Goal: Transaction & Acquisition: Purchase product/service

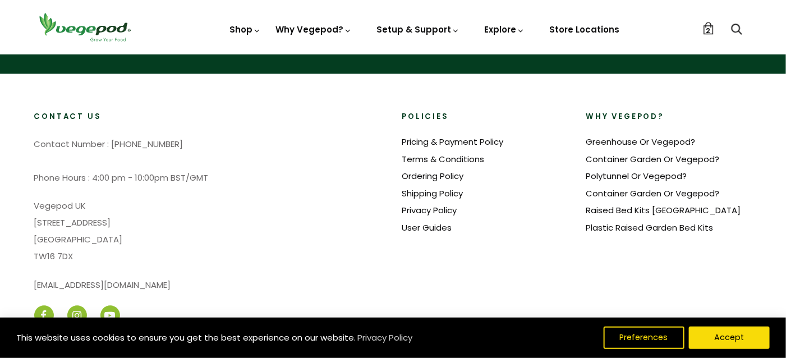
scroll to position [719, 0]
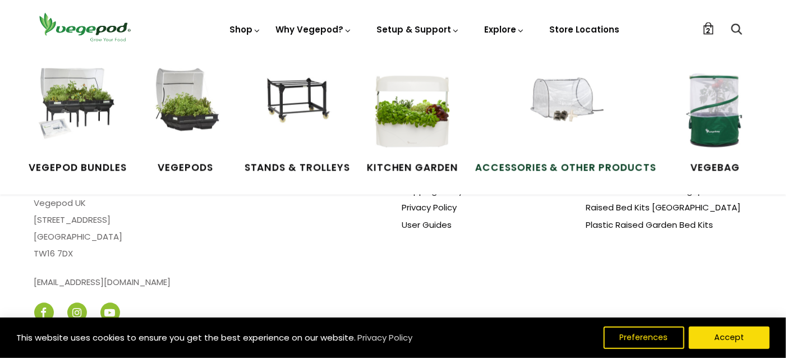
click at [562, 113] on img at bounding box center [565, 110] width 84 height 84
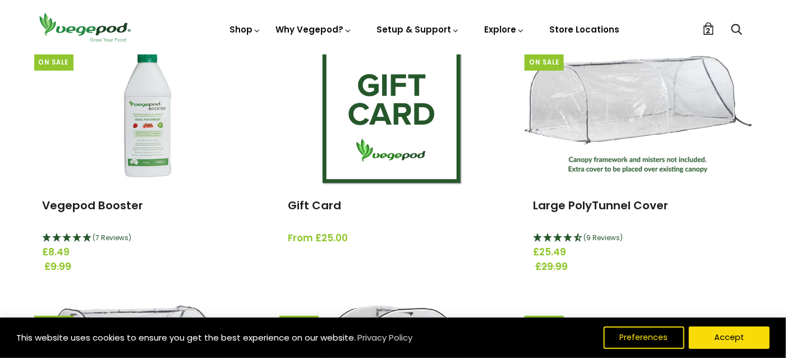
scroll to position [160, 0]
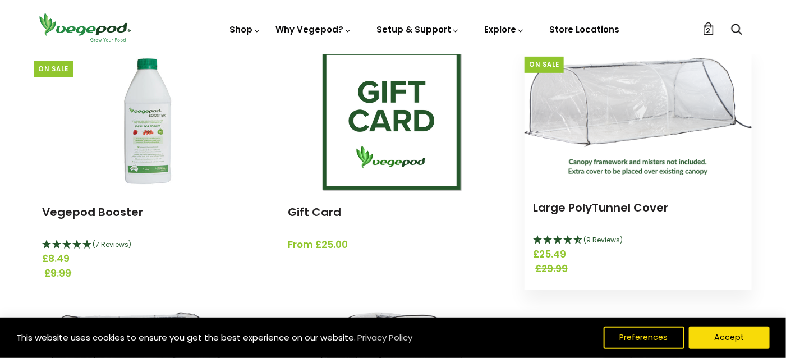
click at [606, 122] on img at bounding box center [637, 116] width 227 height 117
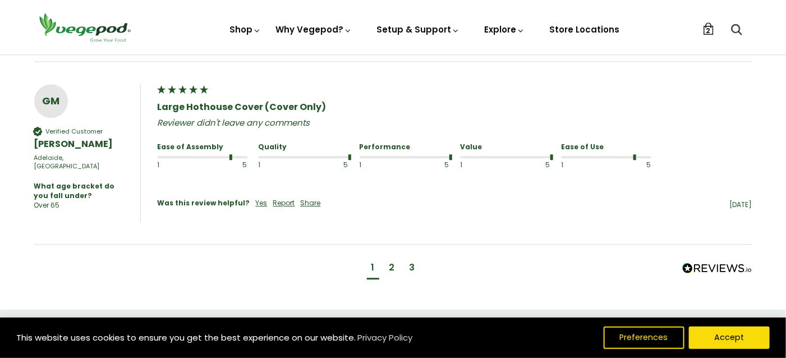
scroll to position [1054, 0]
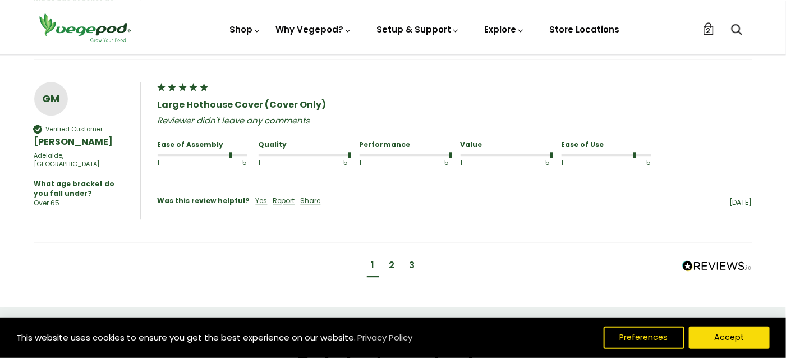
click at [390, 259] on div "2" at bounding box center [392, 265] width 6 height 12
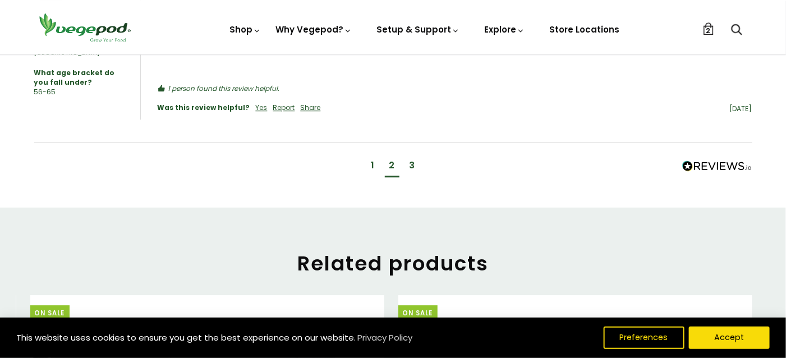
scroll to position [1160, 0]
click at [412, 159] on div "3" at bounding box center [412, 165] width 6 height 12
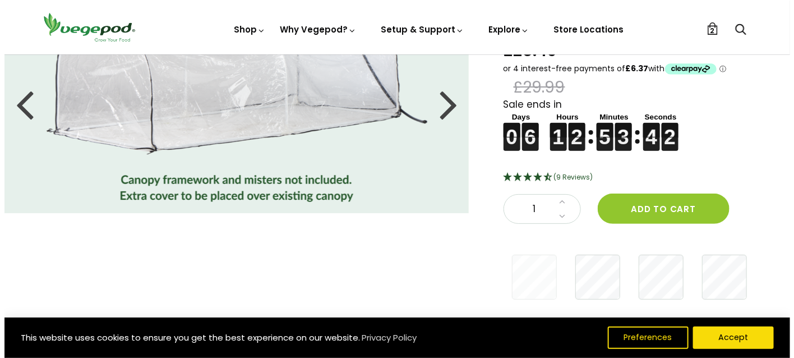
scroll to position [93, 0]
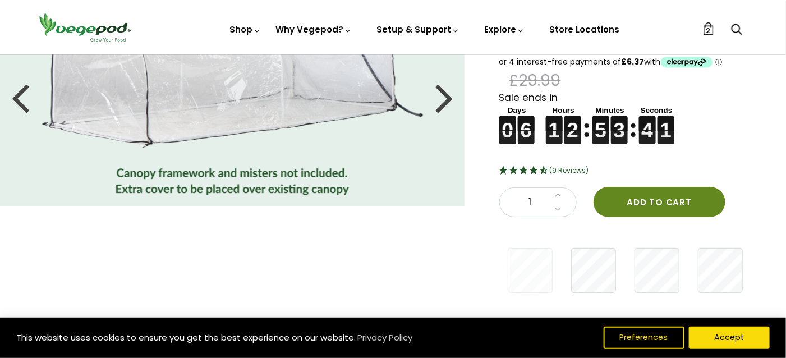
click at [651, 199] on button "Add to cart" at bounding box center [659, 202] width 132 height 30
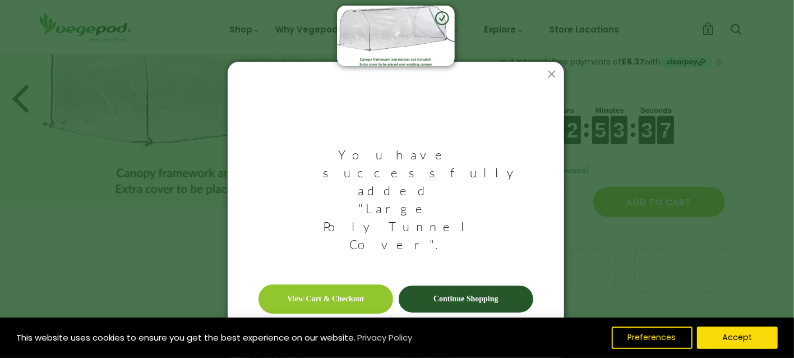
click at [325, 284] on link "View Cart & Checkout" at bounding box center [326, 298] width 135 height 29
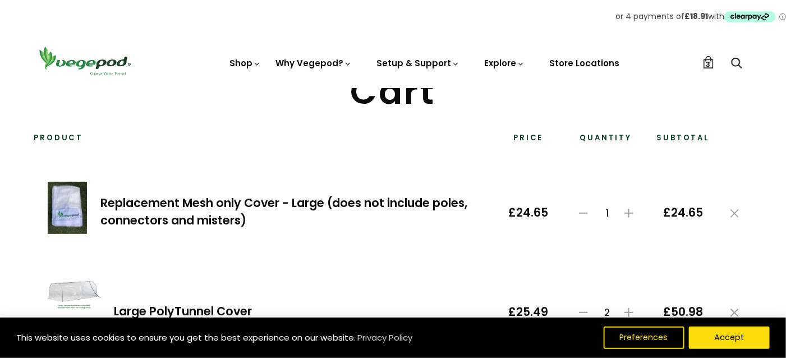
scroll to position [65, 0]
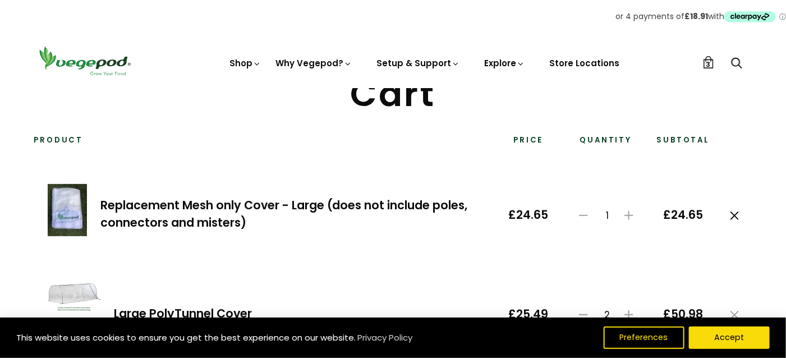
click at [732, 211] on icon at bounding box center [734, 215] width 8 height 8
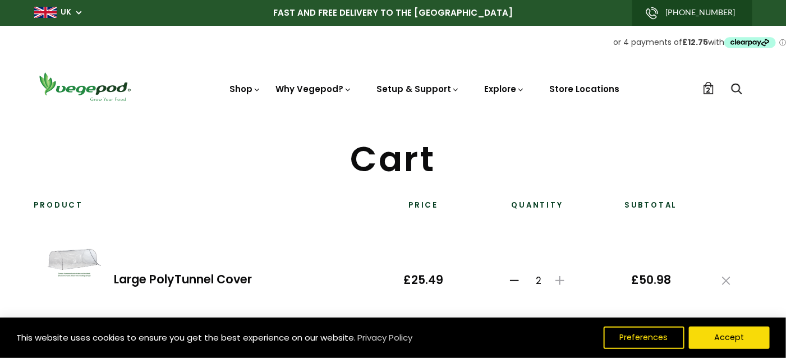
click at [513, 276] on icon at bounding box center [514, 280] width 9 height 9
